Goal: Transaction & Acquisition: Purchase product/service

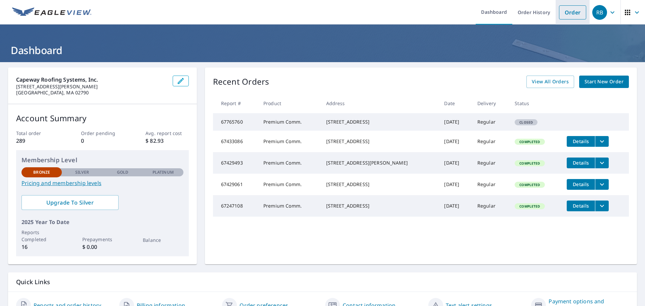
click at [566, 15] on link "Order" at bounding box center [572, 12] width 27 height 14
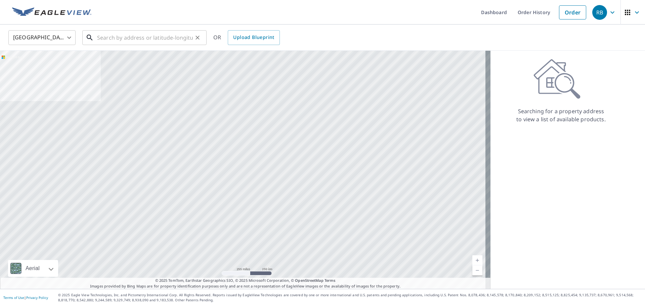
click at [120, 37] on input "text" at bounding box center [145, 37] width 96 height 19
paste input "[STREET_ADDRESS]"
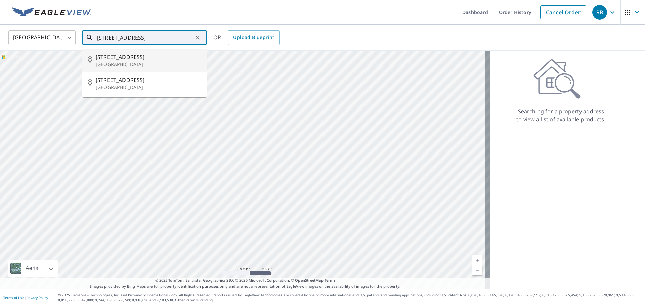
click at [137, 58] on span "[STREET_ADDRESS]" at bounding box center [148, 57] width 105 height 8
type input "[STREET_ADDRESS]"
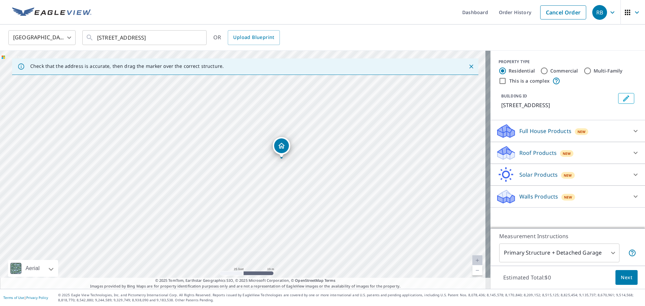
drag, startPoint x: 286, startPoint y: 137, endPoint x: 253, endPoint y: 211, distance: 80.6
click at [253, 211] on div "[STREET_ADDRESS]" at bounding box center [245, 170] width 490 height 238
drag, startPoint x: 282, startPoint y: 149, endPoint x: 294, endPoint y: 159, distance: 15.3
click at [558, 71] on label "Commercial" at bounding box center [564, 71] width 28 height 7
click at [548, 71] on input "Commercial" at bounding box center [544, 71] width 8 height 8
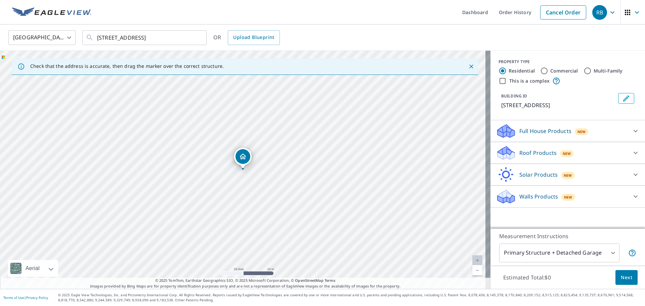
radio input "true"
type input "4"
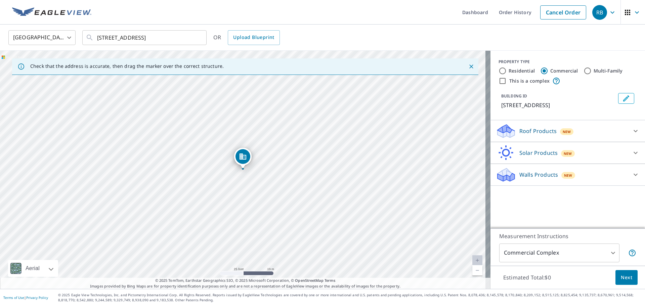
click at [585, 132] on div "Roof Products New" at bounding box center [562, 131] width 132 height 16
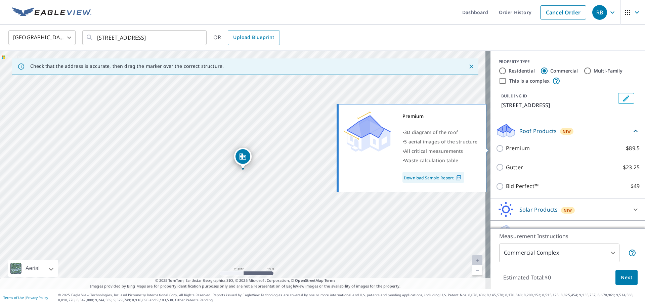
click at [499, 149] on input "Premium $89.5" at bounding box center [501, 148] width 10 height 8
checkbox input "true"
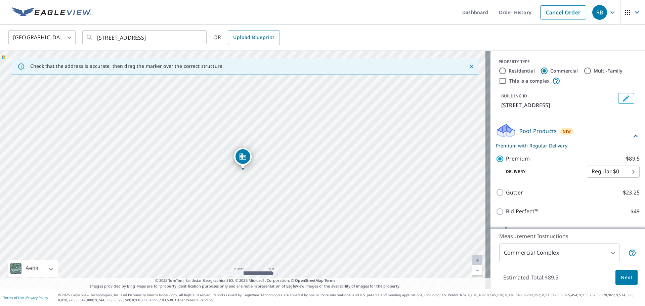
click at [627, 280] on button "Next" at bounding box center [626, 277] width 22 height 15
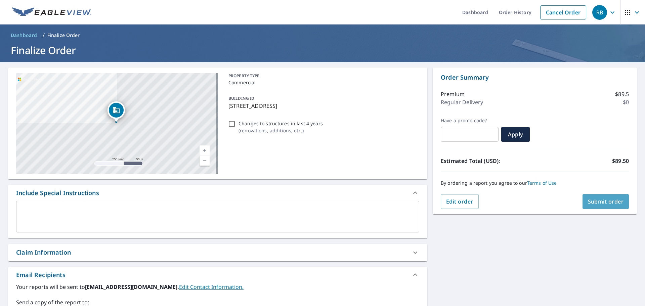
click at [607, 202] on span "Submit order" at bounding box center [606, 201] width 36 height 7
